Goal: Navigation & Orientation: Find specific page/section

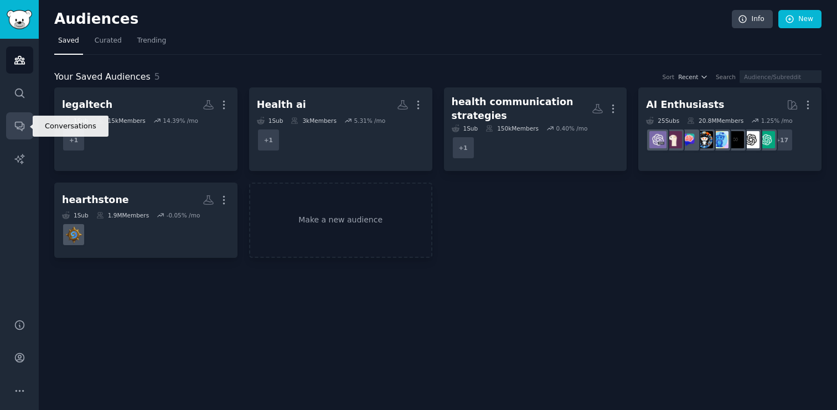
click at [17, 123] on icon "Sidebar" at bounding box center [20, 126] width 12 height 12
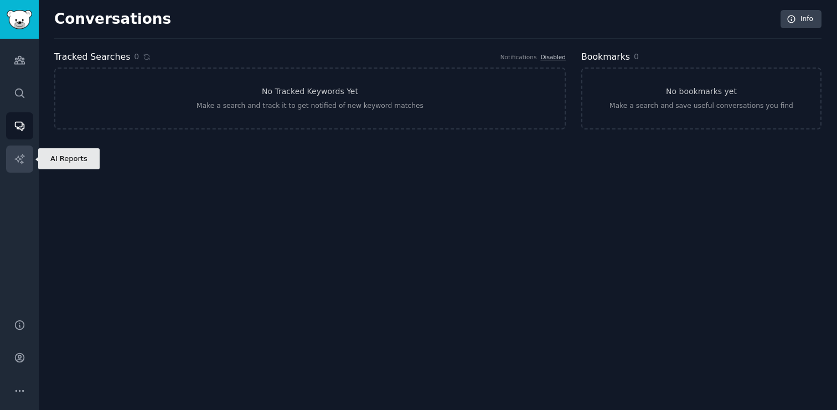
click at [18, 162] on icon "Sidebar" at bounding box center [18, 158] width 9 height 9
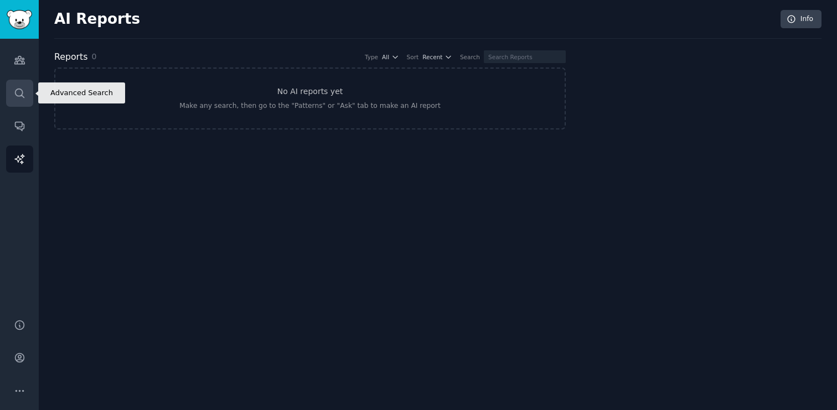
click at [18, 96] on icon "Sidebar" at bounding box center [20, 93] width 12 height 12
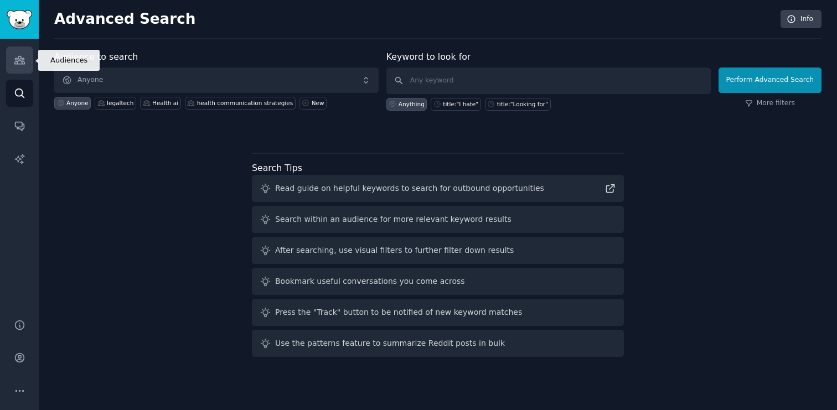
click at [19, 60] on icon "Sidebar" at bounding box center [20, 60] width 12 height 12
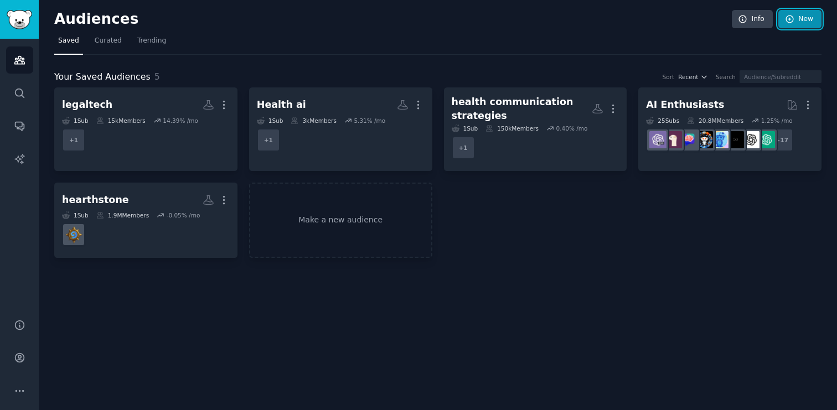
click at [794, 19] on icon at bounding box center [790, 19] width 10 height 10
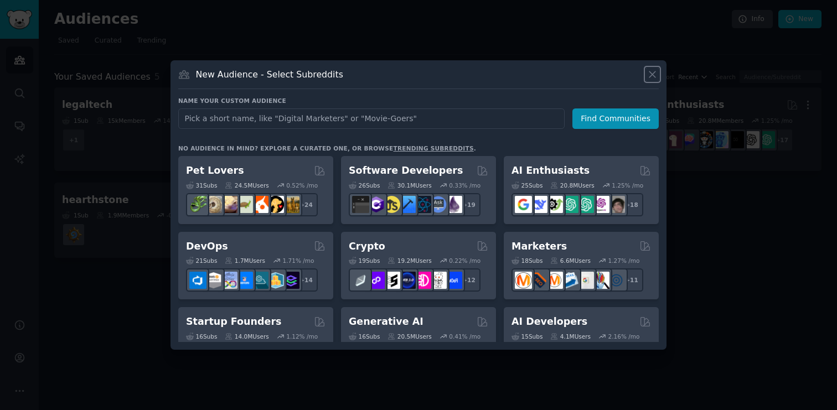
click at [650, 73] on icon at bounding box center [652, 75] width 12 height 12
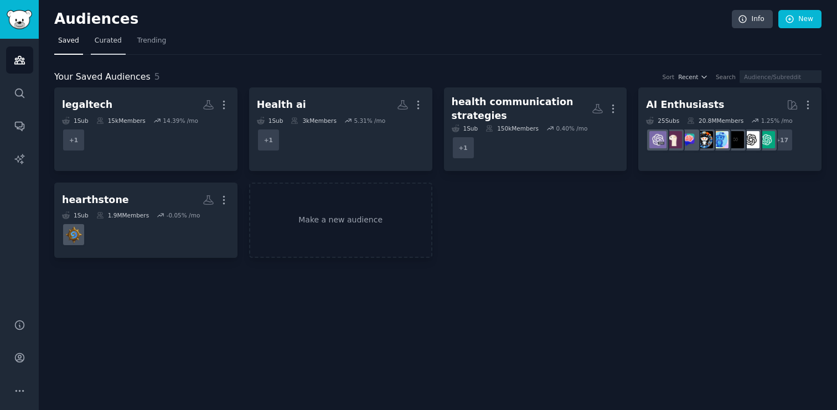
click at [113, 45] on span "Curated" at bounding box center [108, 41] width 27 height 10
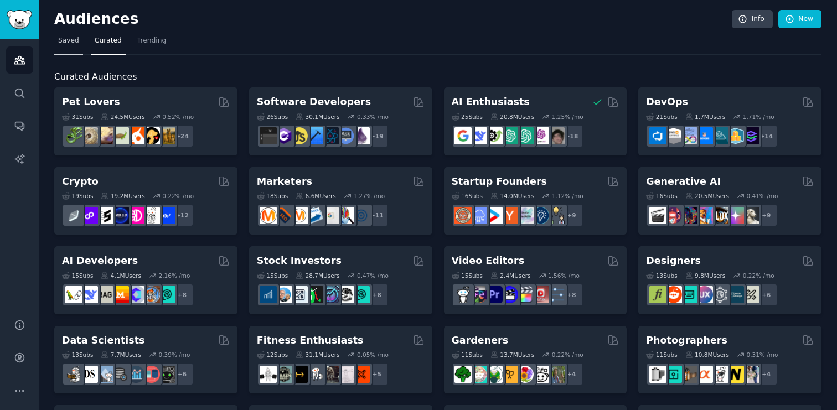
click at [55, 42] on link "Saved" at bounding box center [68, 43] width 29 height 23
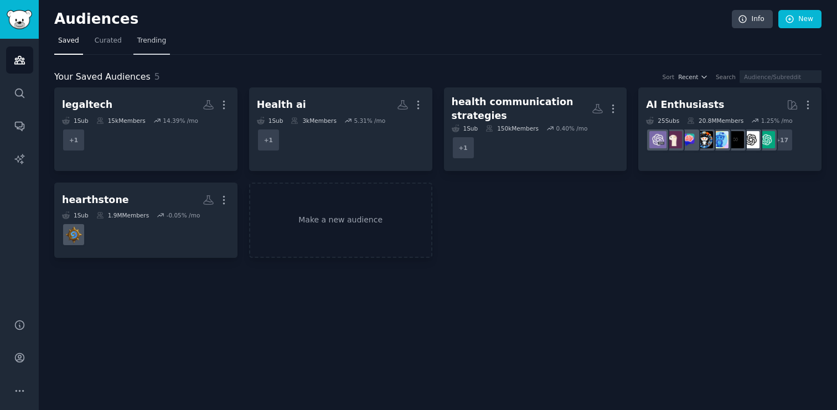
click at [159, 43] on span "Trending" at bounding box center [151, 41] width 29 height 10
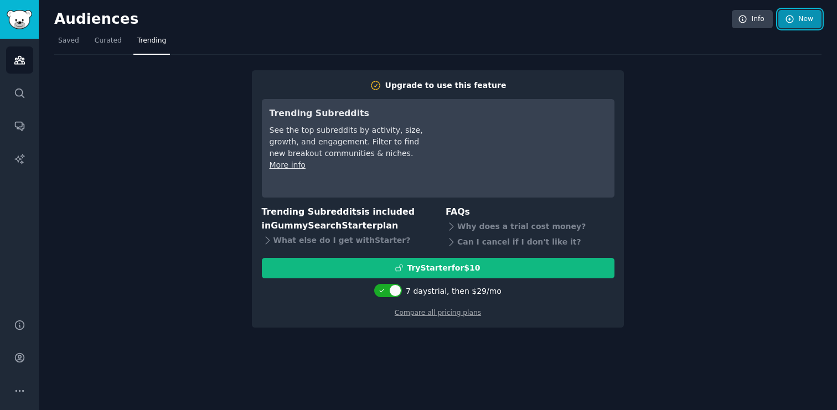
click at [807, 23] on link "New" at bounding box center [799, 19] width 43 height 19
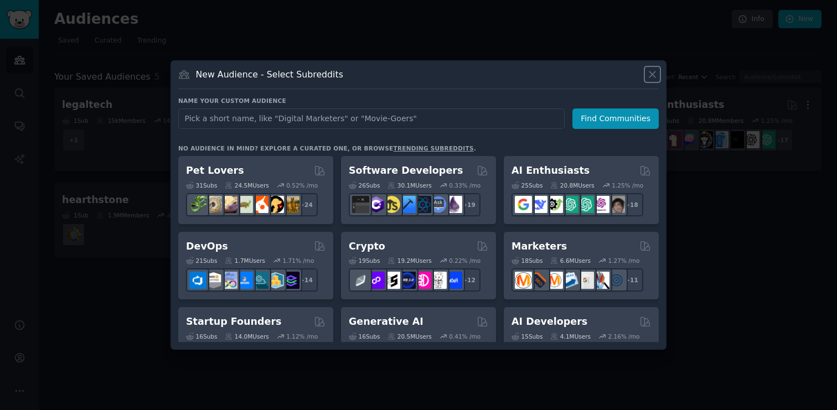
click at [654, 76] on icon at bounding box center [652, 74] width 6 height 6
